Goal: Obtain resource: Download file/media

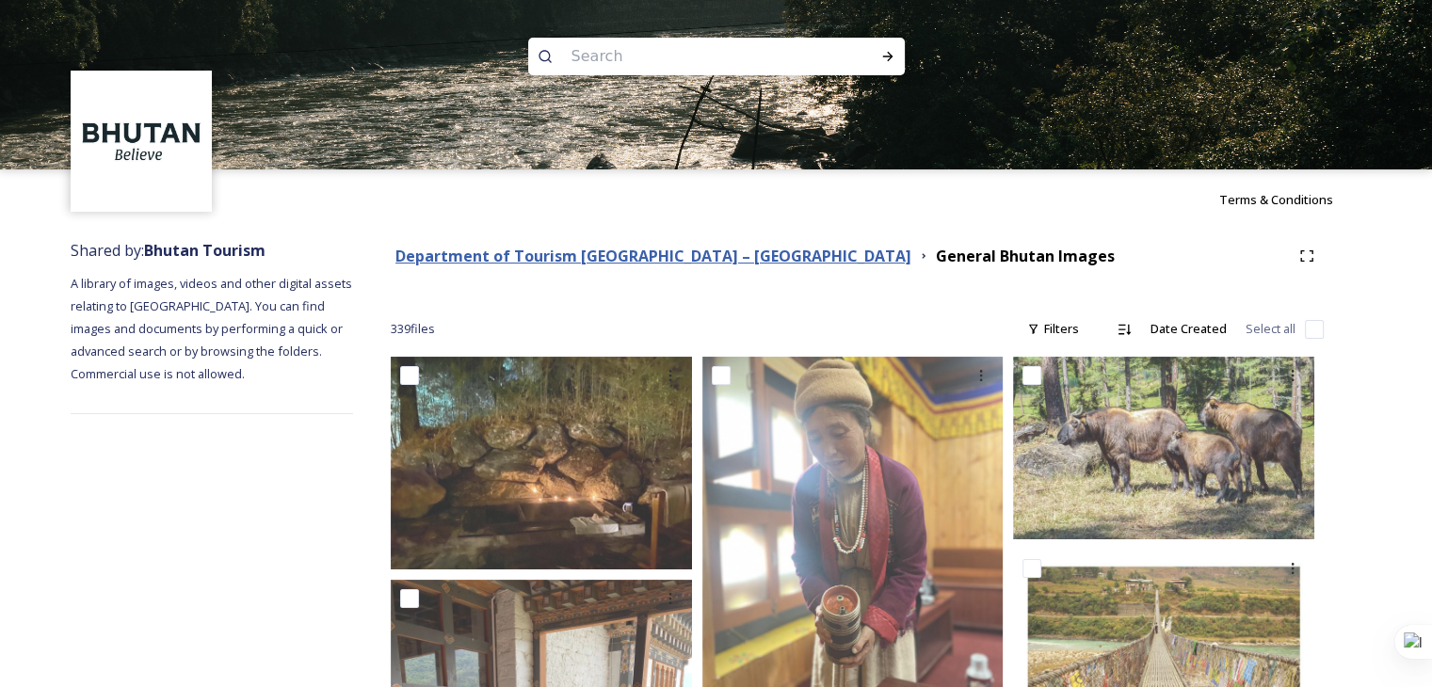
click at [524, 254] on strong "Department of Tourism [GEOGRAPHIC_DATA] – [GEOGRAPHIC_DATA]" at bounding box center [653, 256] width 516 height 21
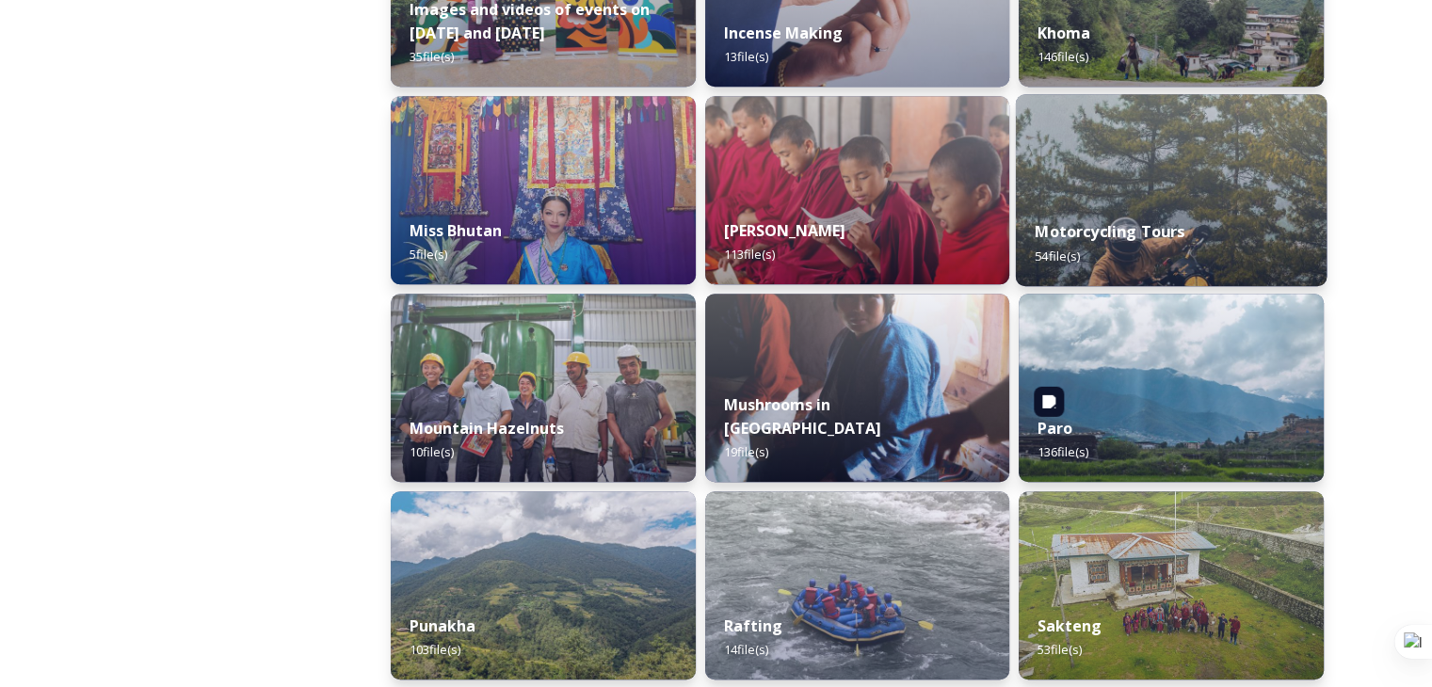
scroll to position [1412, 0]
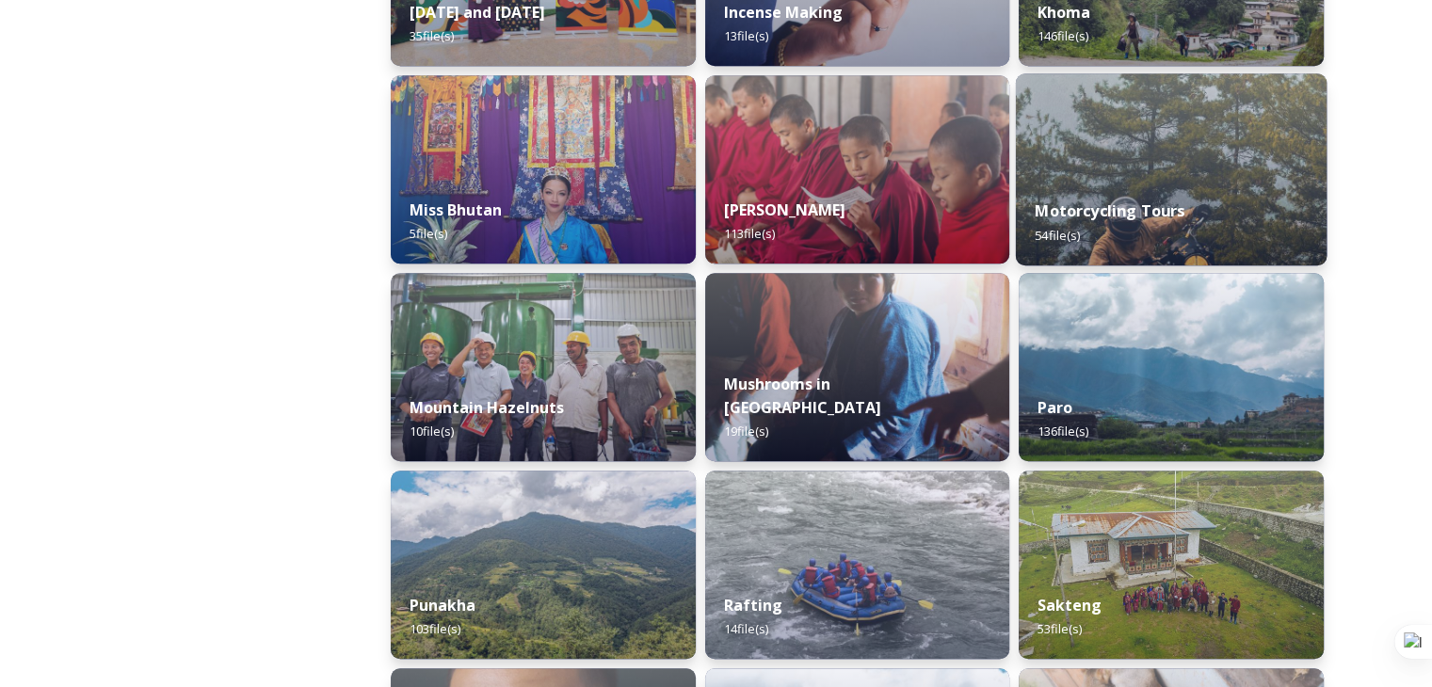
click at [1136, 203] on strong "Motorcycling Tours" at bounding box center [1111, 211] width 150 height 21
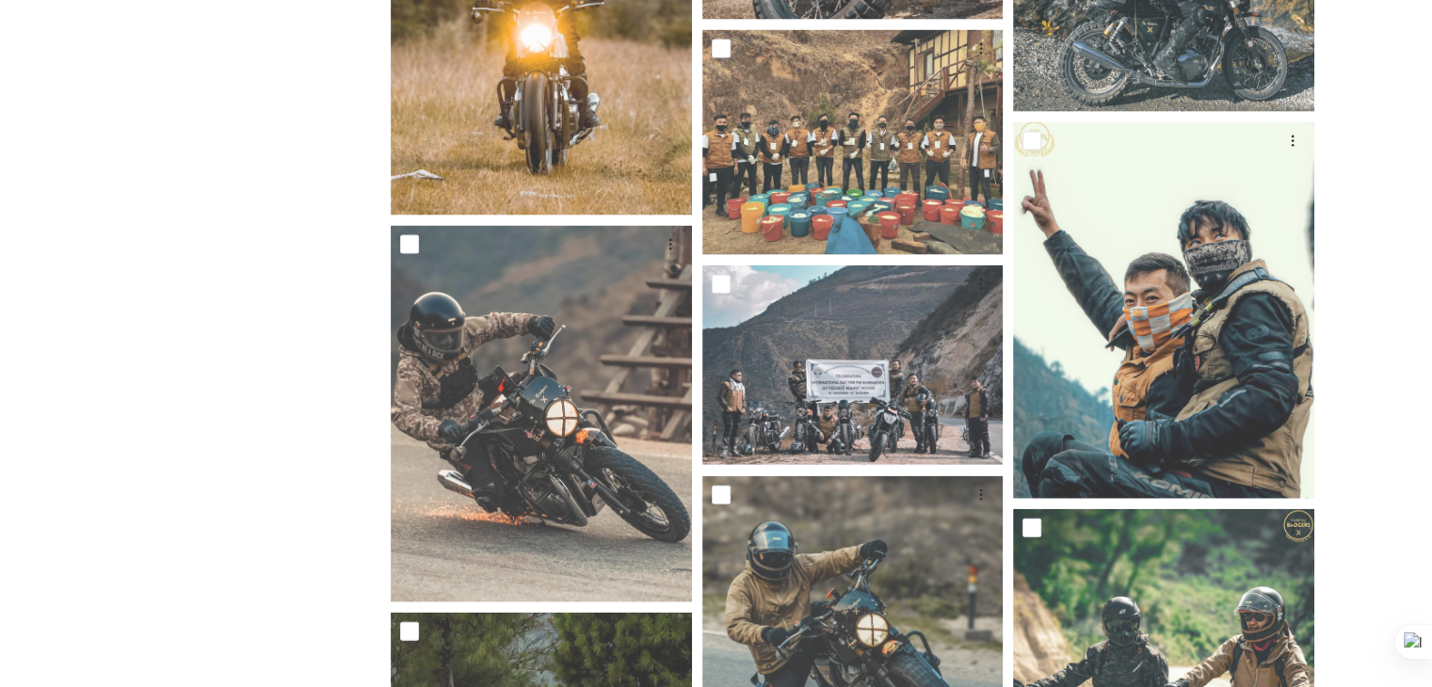
scroll to position [4208, 0]
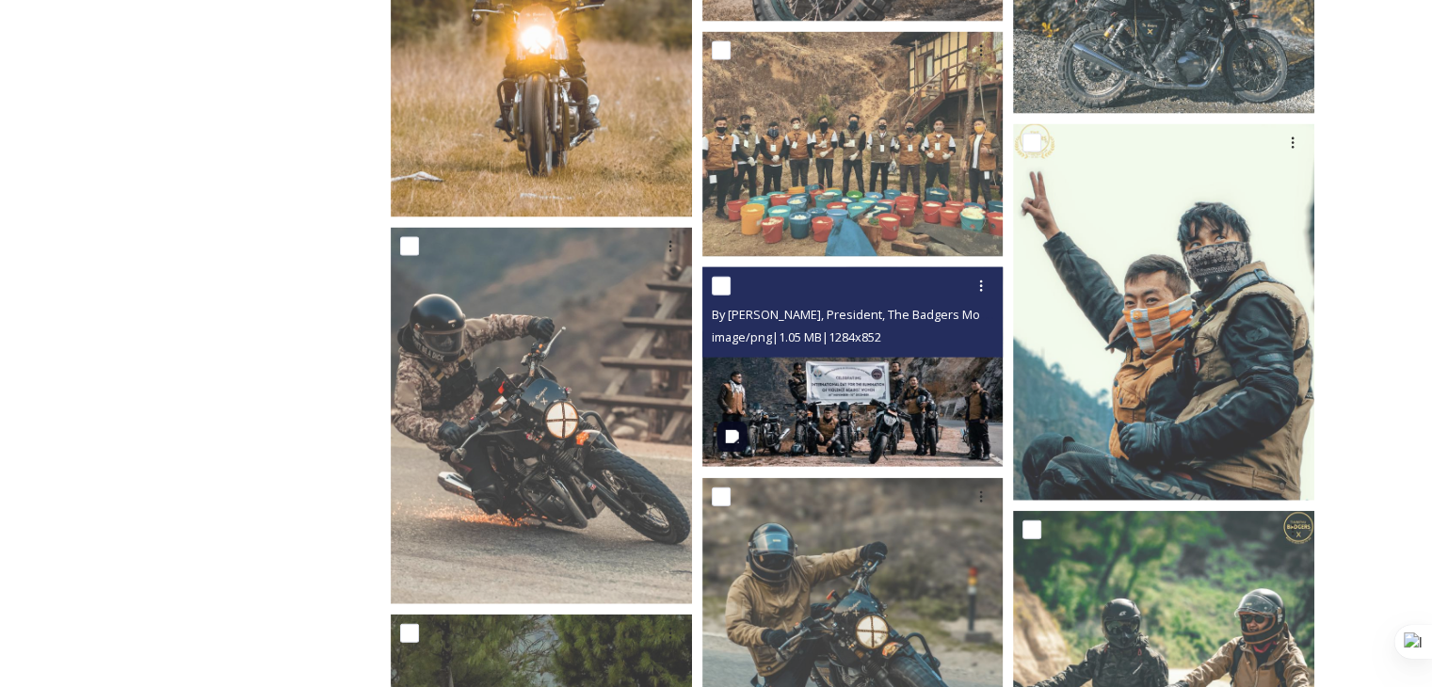
click at [870, 424] on img at bounding box center [852, 367] width 301 height 200
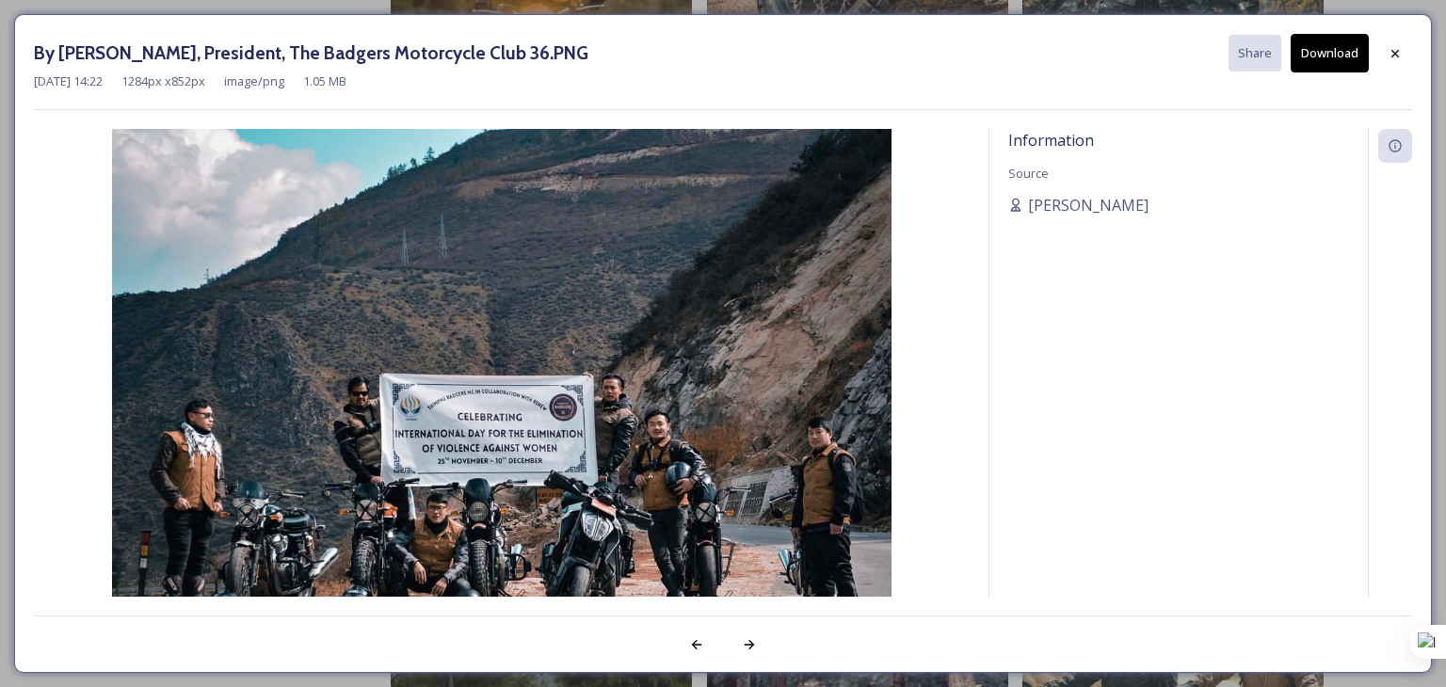
click at [1390, 52] on icon at bounding box center [1395, 53] width 15 height 15
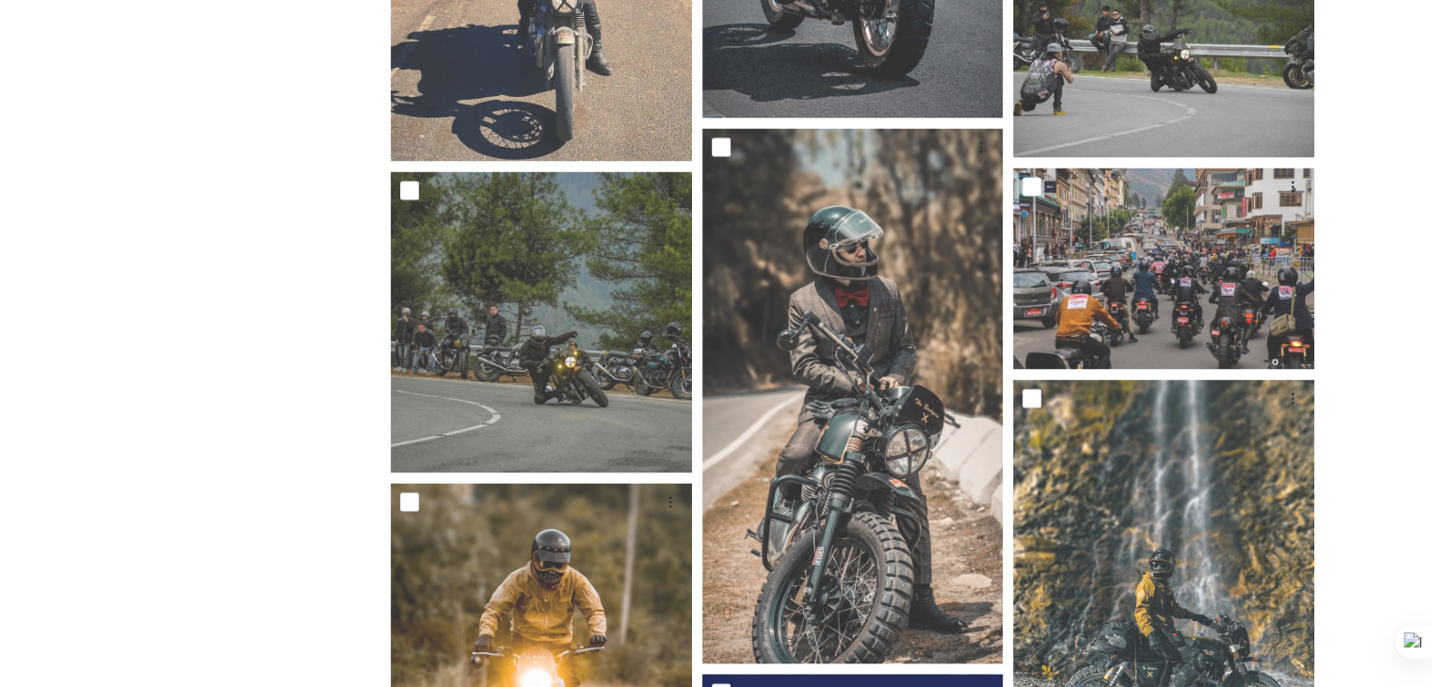
scroll to position [3549, 0]
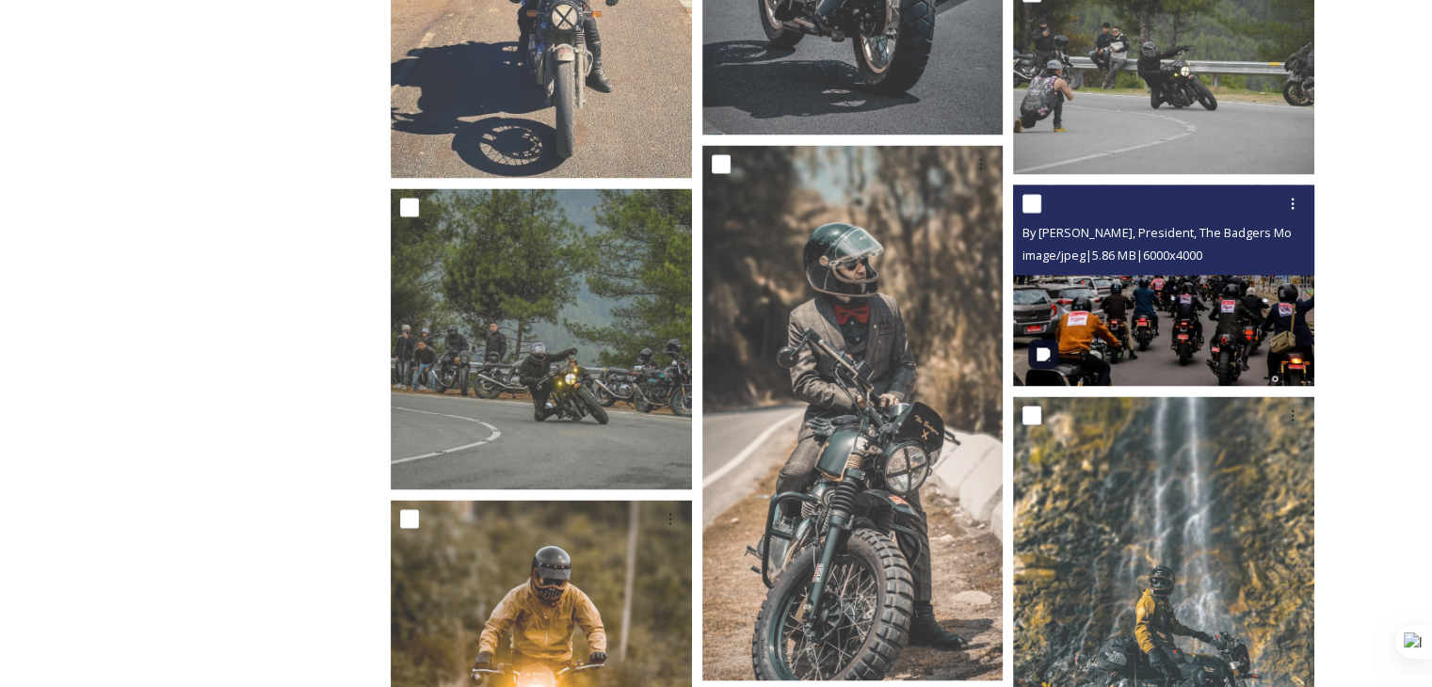
click at [1168, 326] on img at bounding box center [1163, 285] width 301 height 201
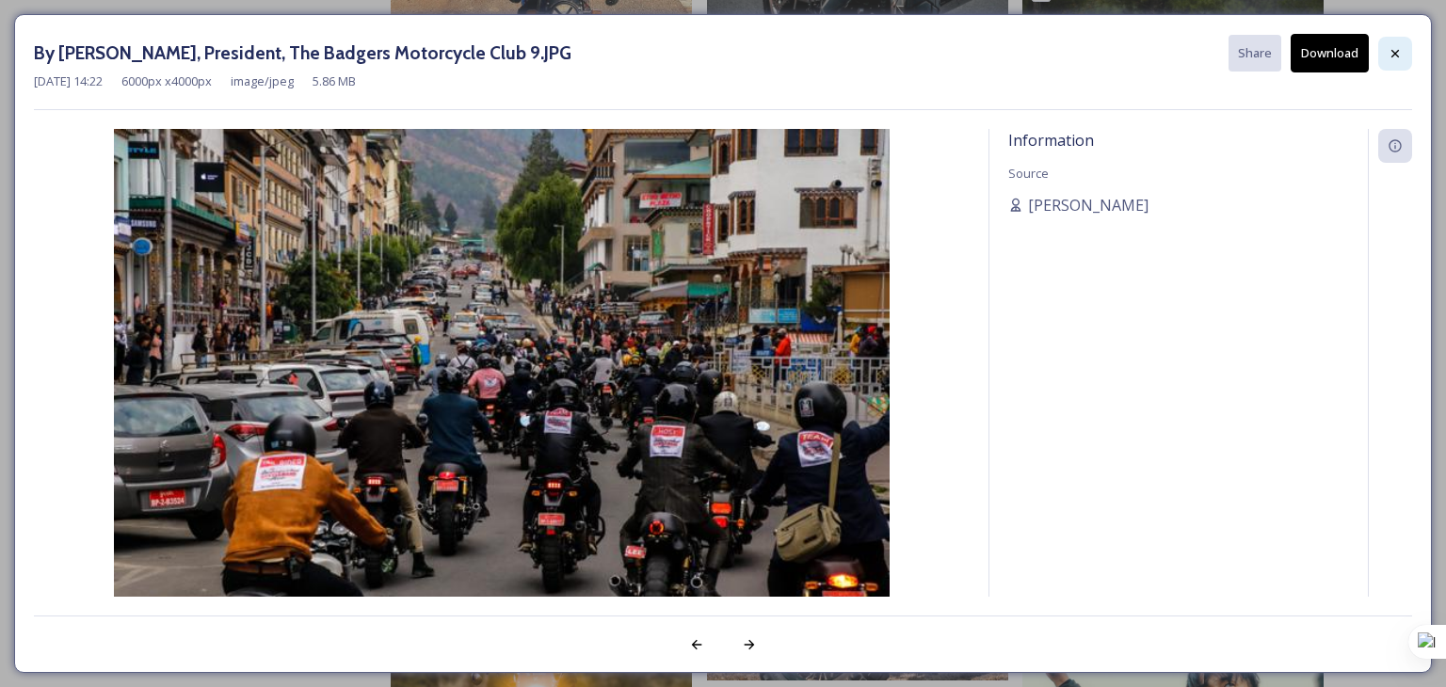
click at [1406, 54] on div at bounding box center [1396, 54] width 34 height 34
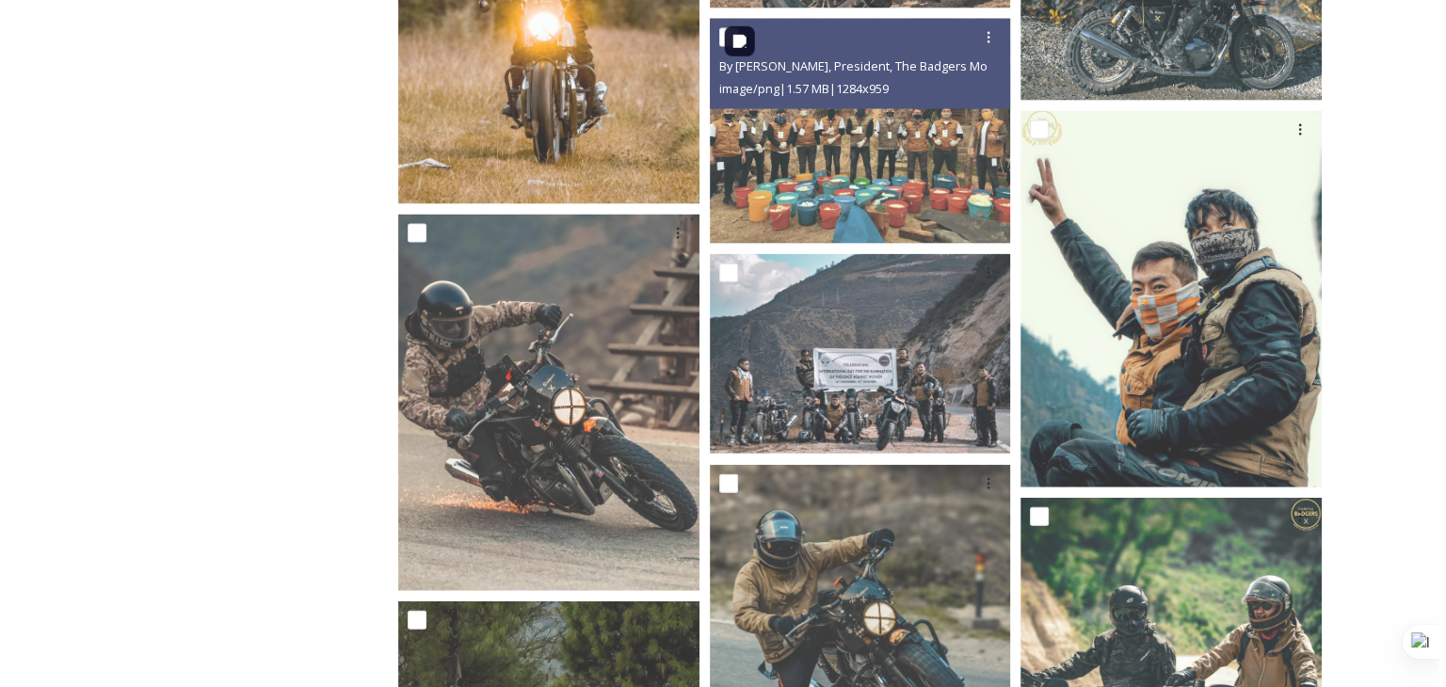
scroll to position [4396, 0]
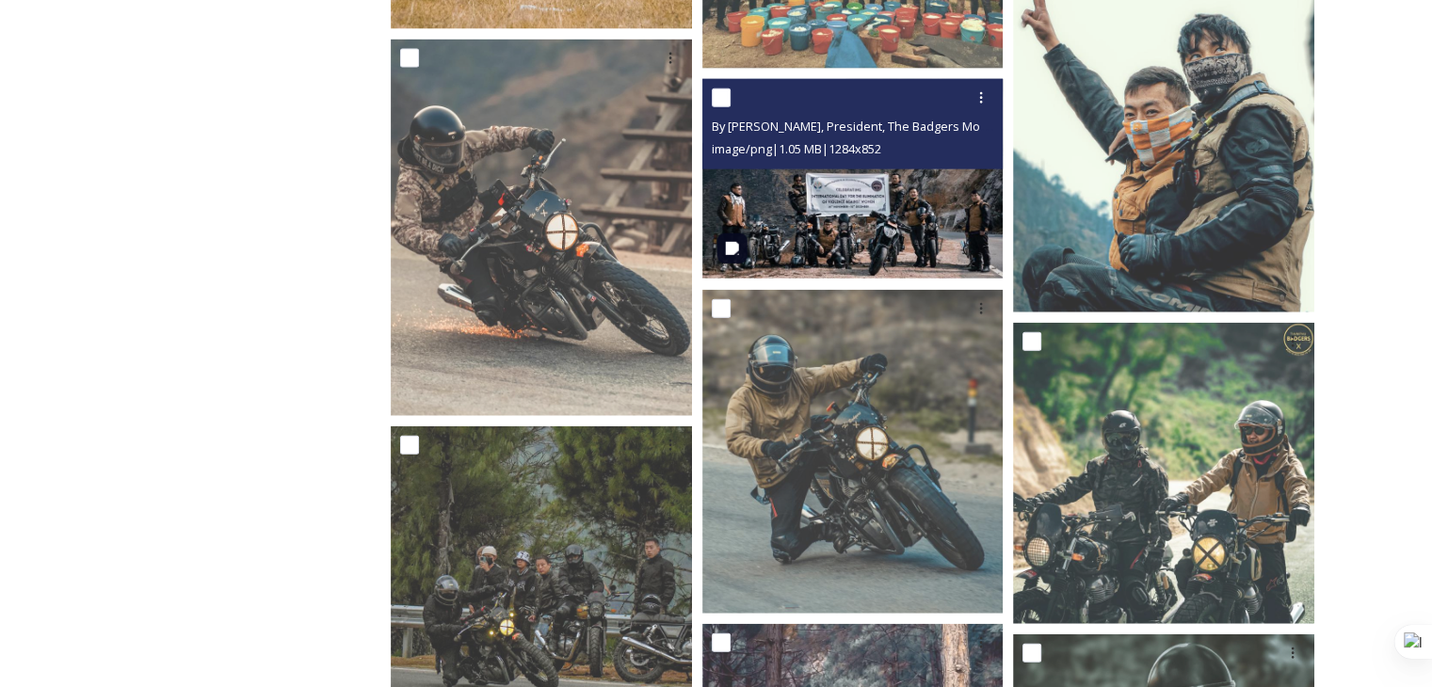
click at [851, 253] on img at bounding box center [852, 179] width 301 height 200
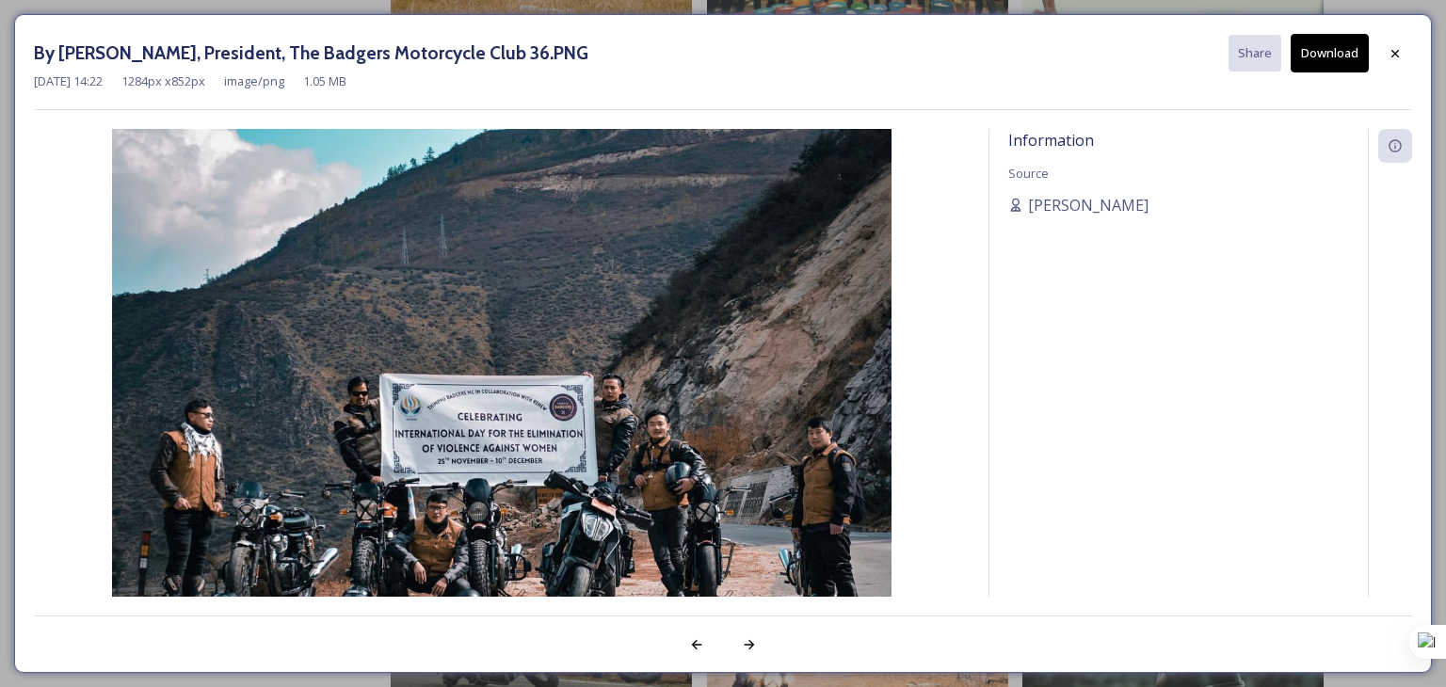
click at [1324, 57] on button "Download" at bounding box center [1330, 53] width 78 height 39
